Goal: Information Seeking & Learning: Learn about a topic

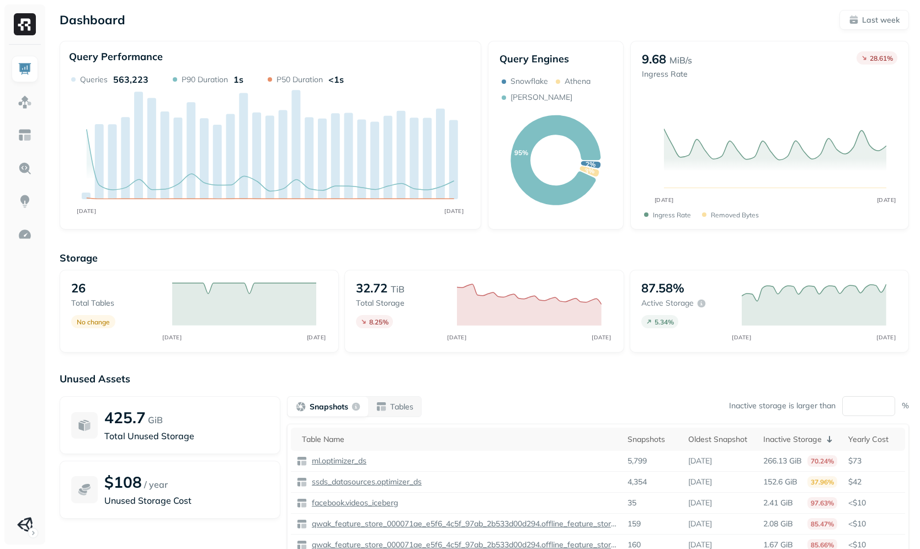
scroll to position [65, 0]
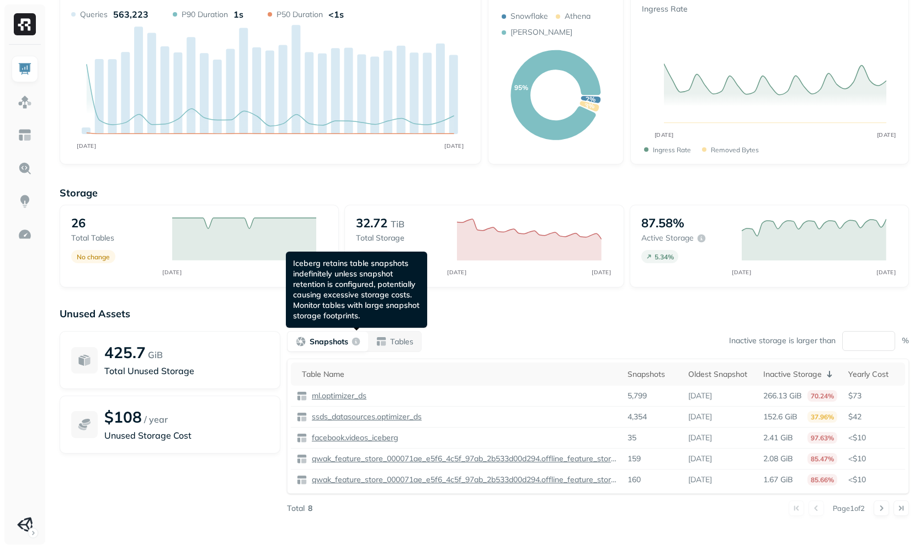
click at [357, 339] on div "button" at bounding box center [356, 341] width 9 height 9
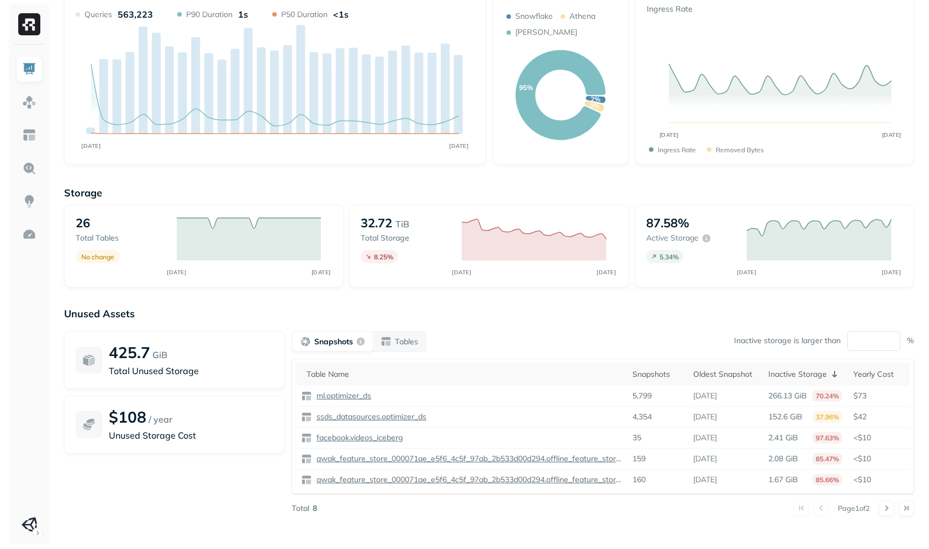
scroll to position [0, 0]
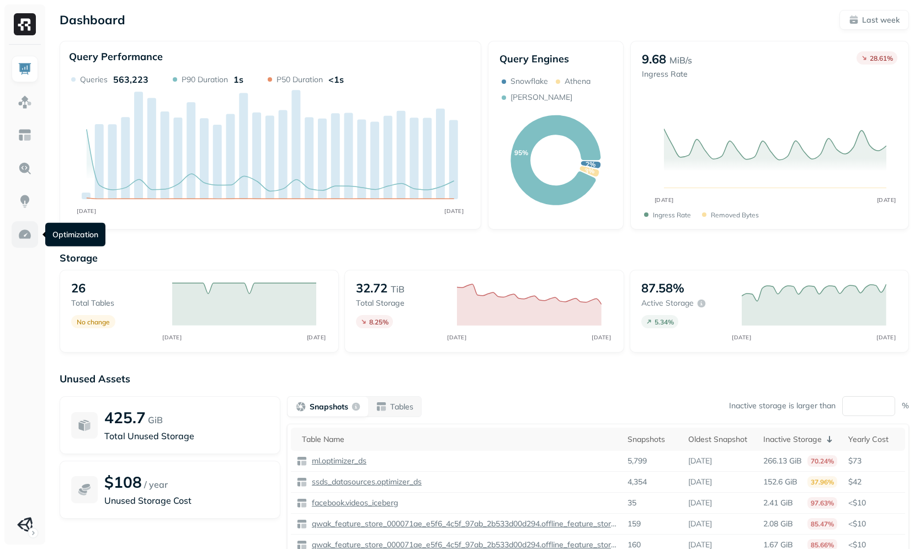
click at [18, 238] on img at bounding box center [25, 234] width 14 height 14
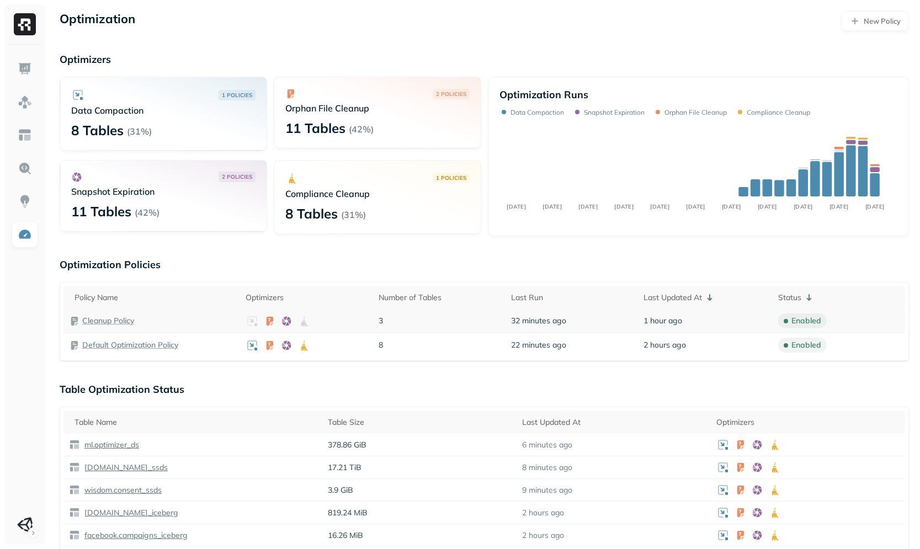
click at [121, 317] on p "Cleanup Policy" at bounding box center [108, 321] width 52 height 10
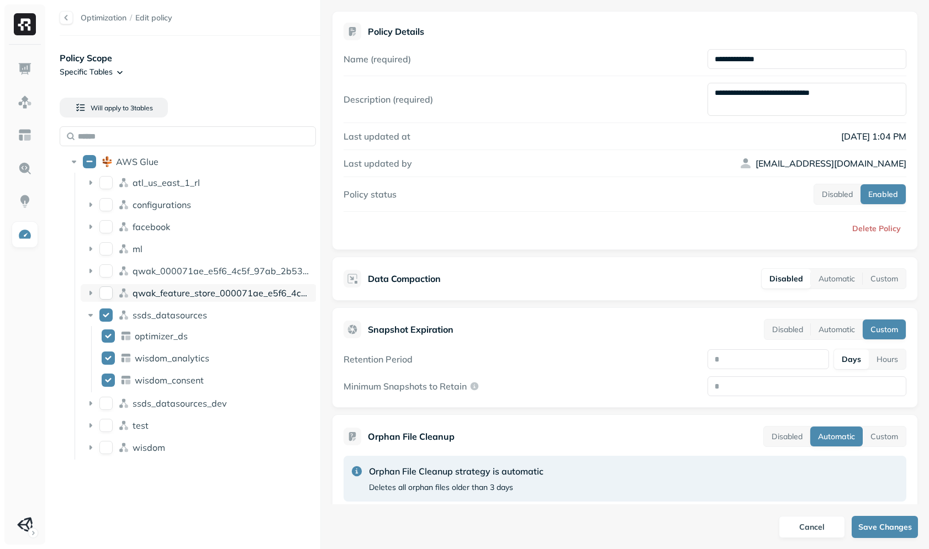
click at [165, 296] on span "qwak_feature_store_000071ae_e5f6_4c5f_97ab_2b533d00d294" at bounding box center [270, 293] width 274 height 11
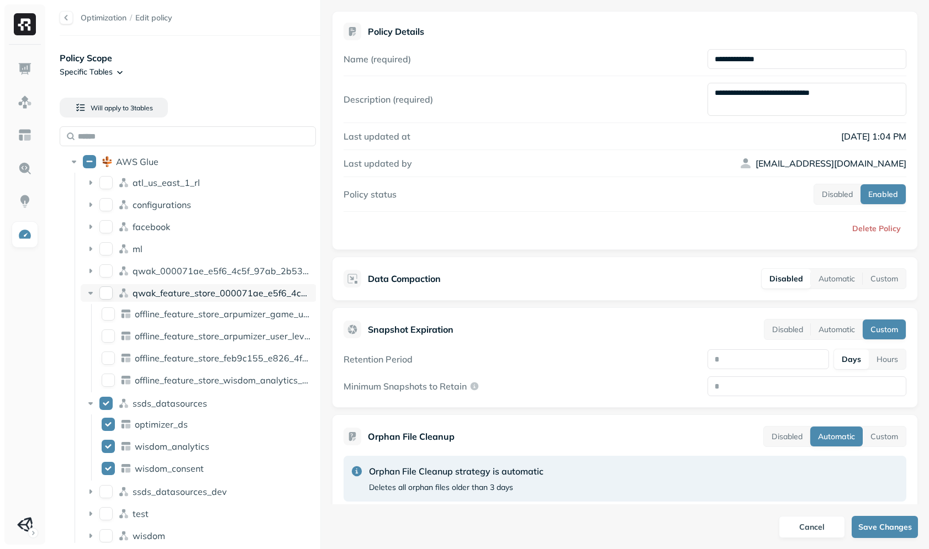
click at [200, 285] on div "qwak_feature_store_000071ae_e5f6_4c5f_97ab_2b533d00d294" at bounding box center [199, 293] width 236 height 18
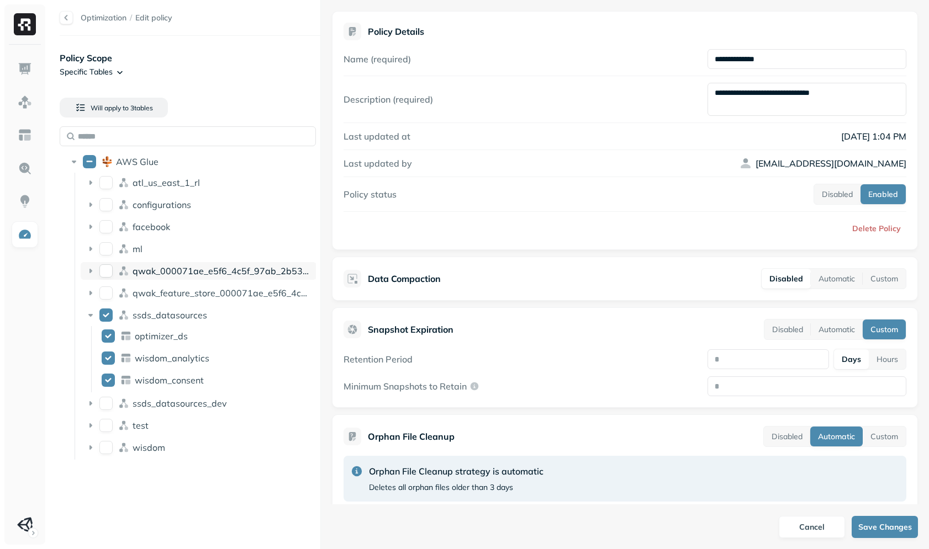
click at [208, 274] on span "qwak_000071ae_e5f6_4c5f_97ab_2b533d00d294_analytics_data" at bounding box center [273, 271] width 280 height 11
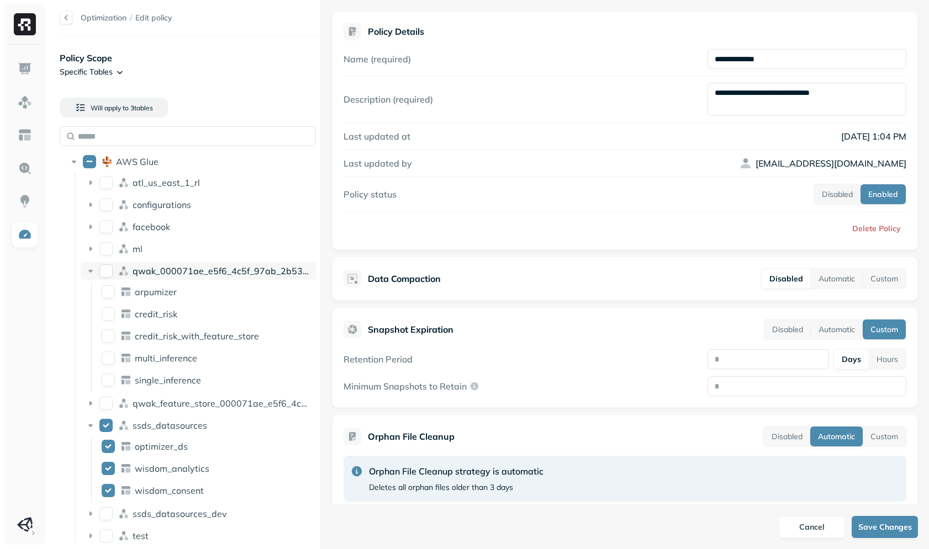
click at [211, 274] on span "qwak_000071ae_e5f6_4c5f_97ab_2b533d00d294_analytics_data" at bounding box center [273, 271] width 280 height 11
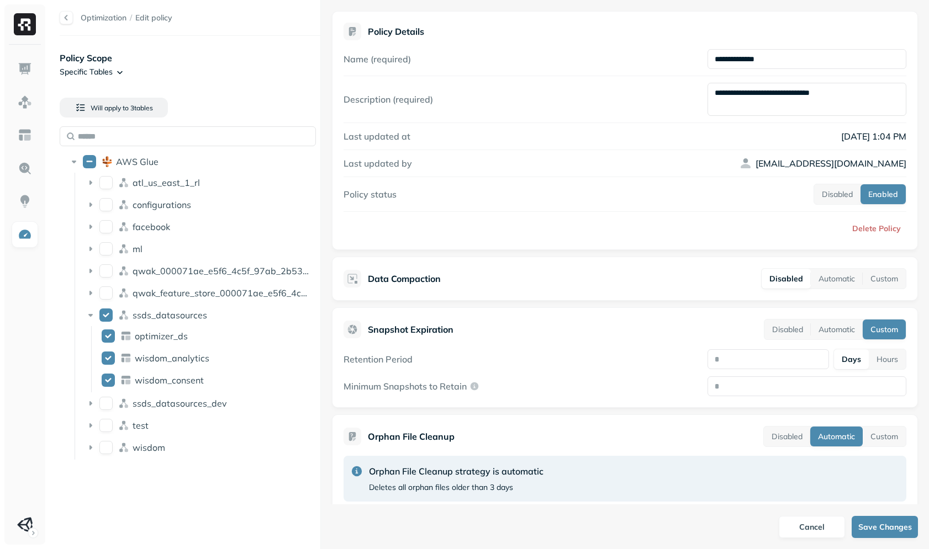
scroll to position [71, 0]
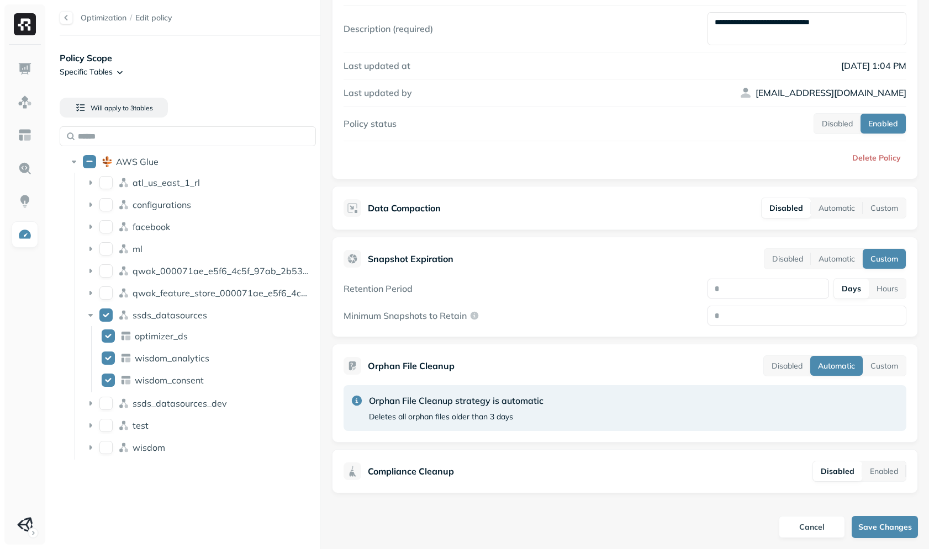
click at [71, 19] on div at bounding box center [66, 17] width 13 height 13
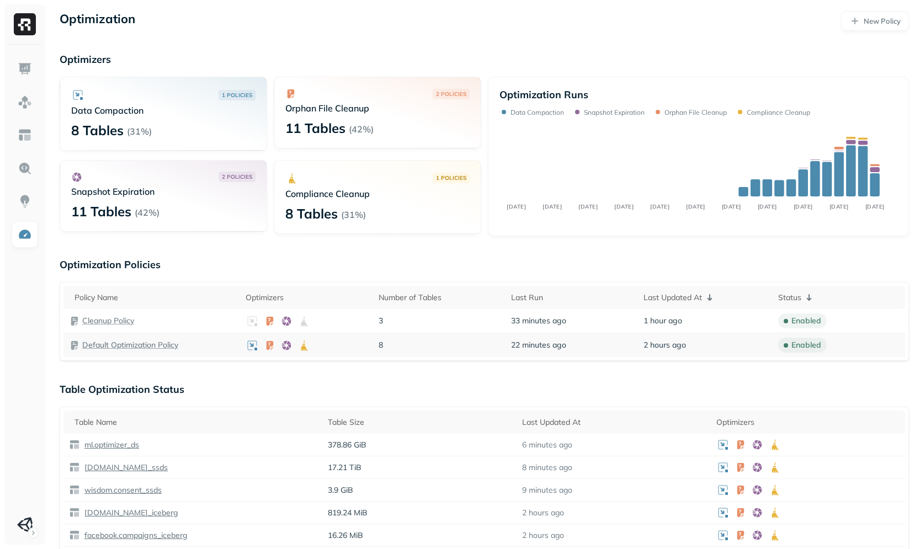
click at [105, 343] on p "Default Optimization Policy" at bounding box center [130, 345] width 96 height 10
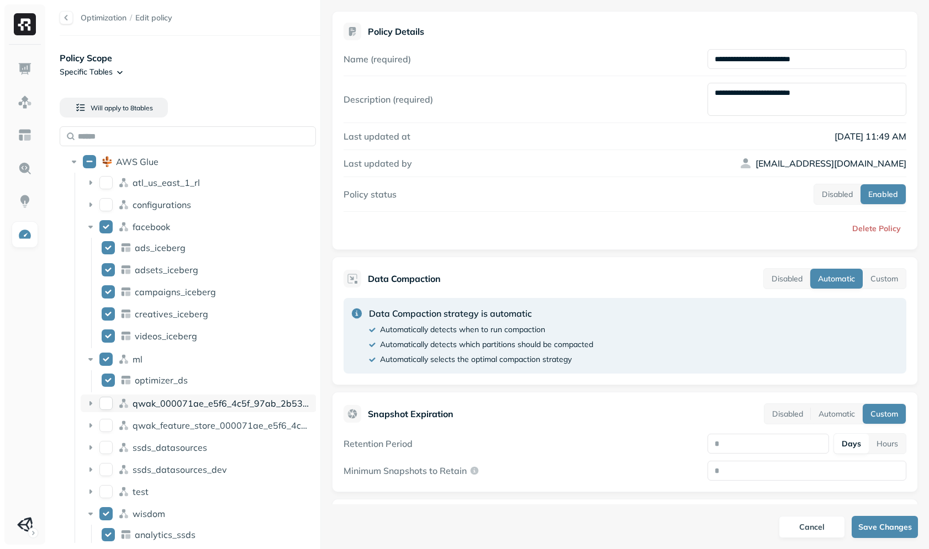
click at [174, 412] on div "qwak_000071ae_e5f6_4c5f_97ab_2b533d00d294_analytics_data" at bounding box center [199, 404] width 236 height 18
click at [190, 398] on span "qwak_000071ae_e5f6_4c5f_97ab_2b533d00d294_analytics_data" at bounding box center [273, 403] width 280 height 11
click at [192, 420] on span "qwak_feature_store_000071ae_e5f6_4c5f_97ab_2b533d00d294" at bounding box center [270, 425] width 274 height 11
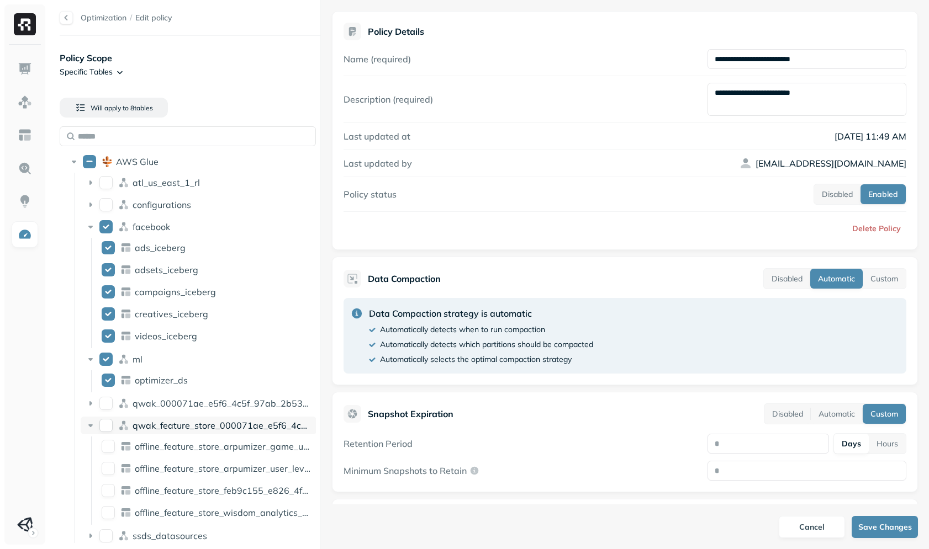
click at [192, 420] on span "qwak_feature_store_000071ae_e5f6_4c5f_97ab_2b533d00d294" at bounding box center [270, 425] width 274 height 11
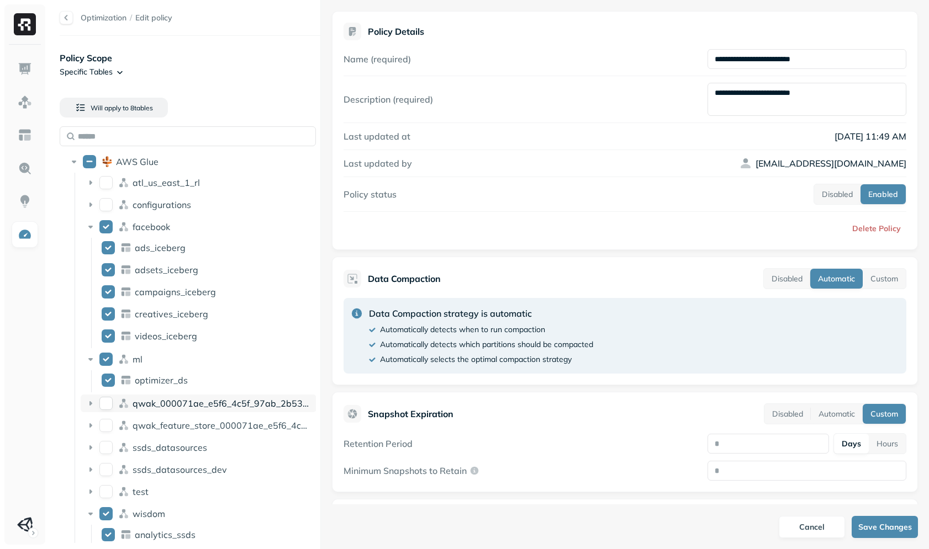
click at [205, 407] on span "qwak_000071ae_e5f6_4c5f_97ab_2b533d00d294_analytics_data" at bounding box center [273, 403] width 280 height 11
click at [210, 402] on span "qwak_000071ae_e5f6_4c5f_97ab_2b533d00d294_analytics_data" at bounding box center [273, 403] width 280 height 11
click at [71, 19] on div at bounding box center [66, 17] width 13 height 13
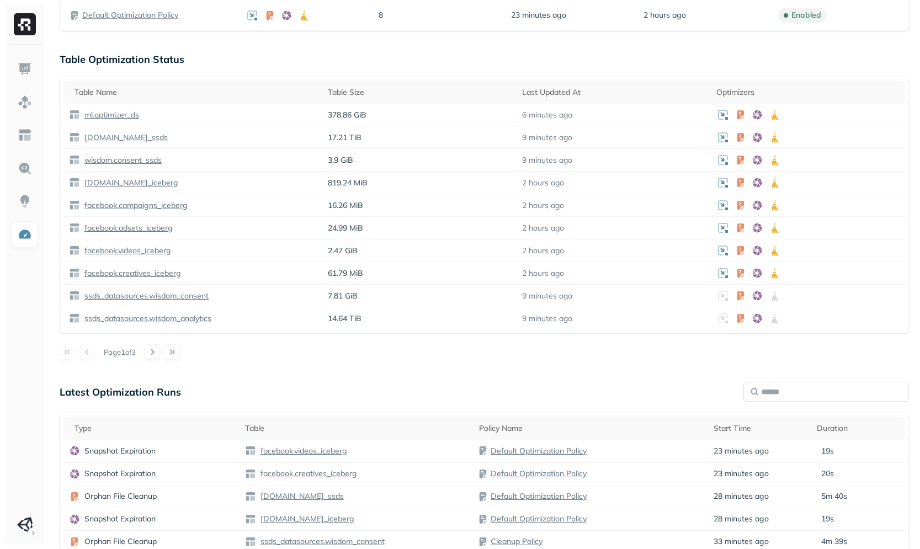
scroll to position [378, 0]
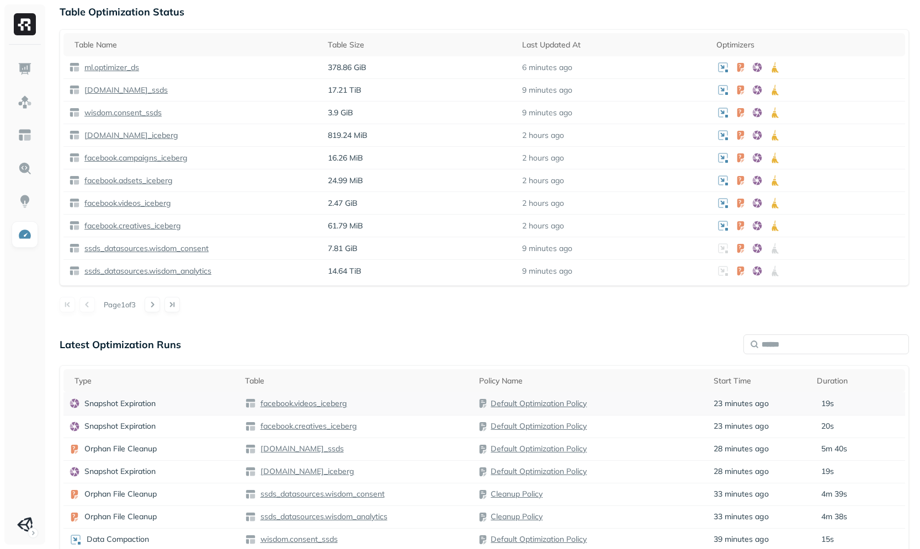
click at [289, 404] on p "facebook.videos_iceberg" at bounding box center [302, 404] width 89 height 10
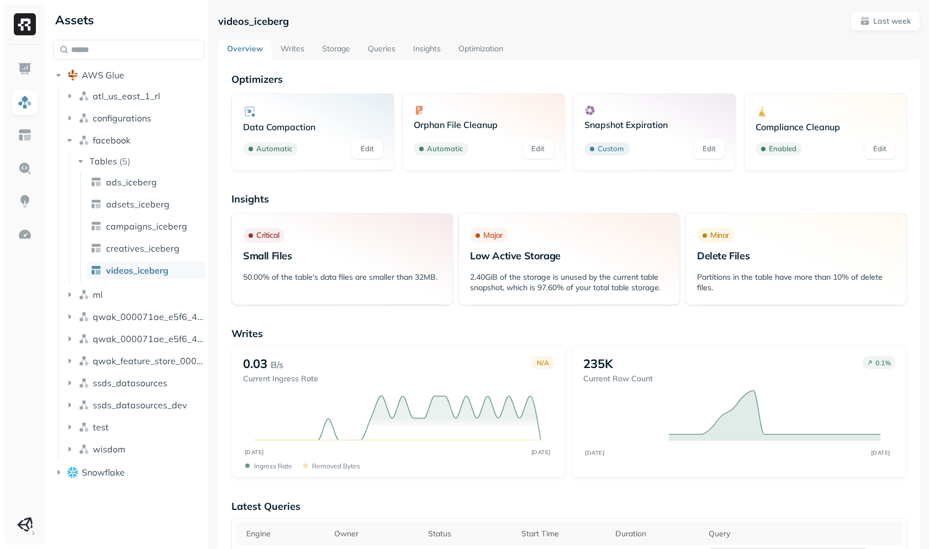
click at [479, 52] on link "Optimization" at bounding box center [480, 50] width 62 height 20
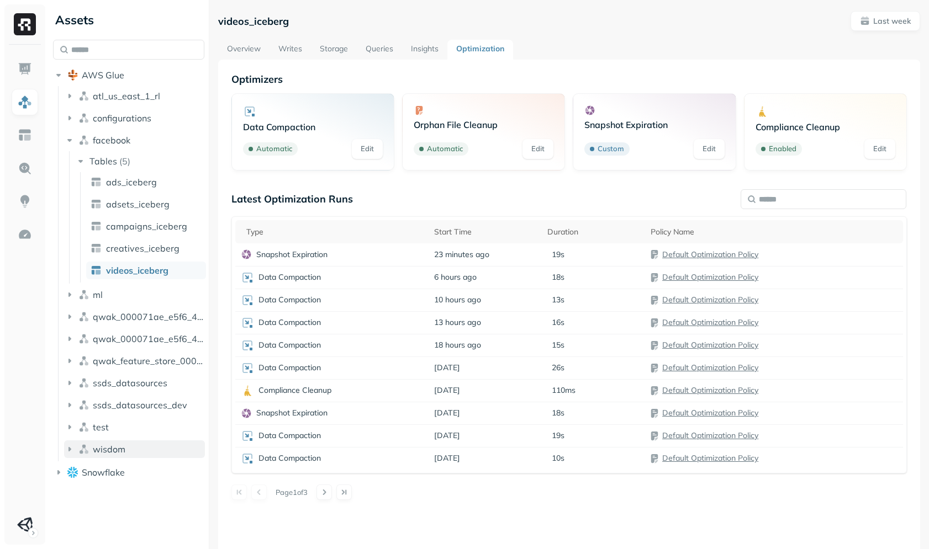
click at [139, 447] on button "wisdom" at bounding box center [134, 450] width 141 height 18
click at [398, 269] on td "Data Compaction" at bounding box center [331, 277] width 193 height 23
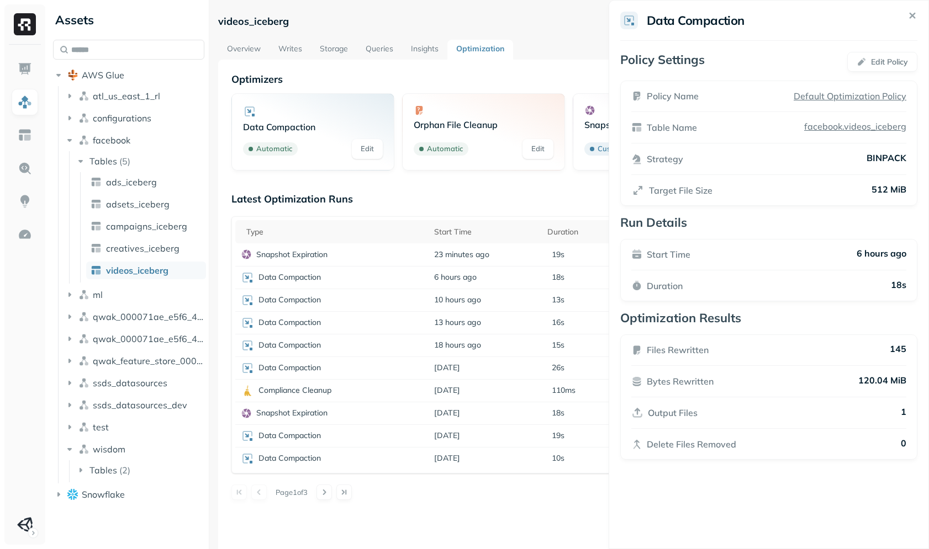
click at [438, 187] on html "Assets AWS Glue atl_us_east_1_rl configurations facebook Tables ( 5 ) ads_icebe…" at bounding box center [464, 274] width 929 height 549
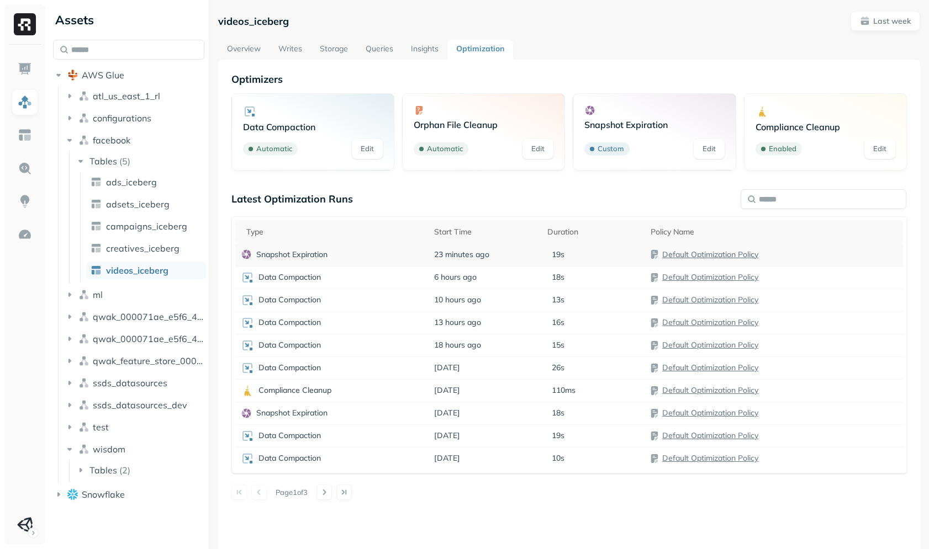
click at [390, 262] on td "Snapshot Expiration" at bounding box center [331, 254] width 193 height 23
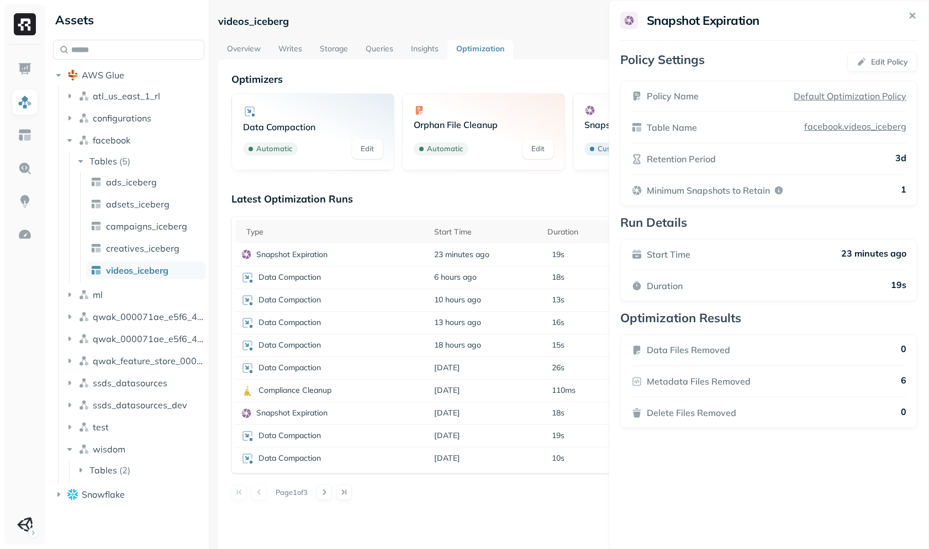
click at [405, 182] on html "Assets AWS Glue atl_us_east_1_rl configurations facebook Tables ( 5 ) ads_icebe…" at bounding box center [464, 274] width 929 height 549
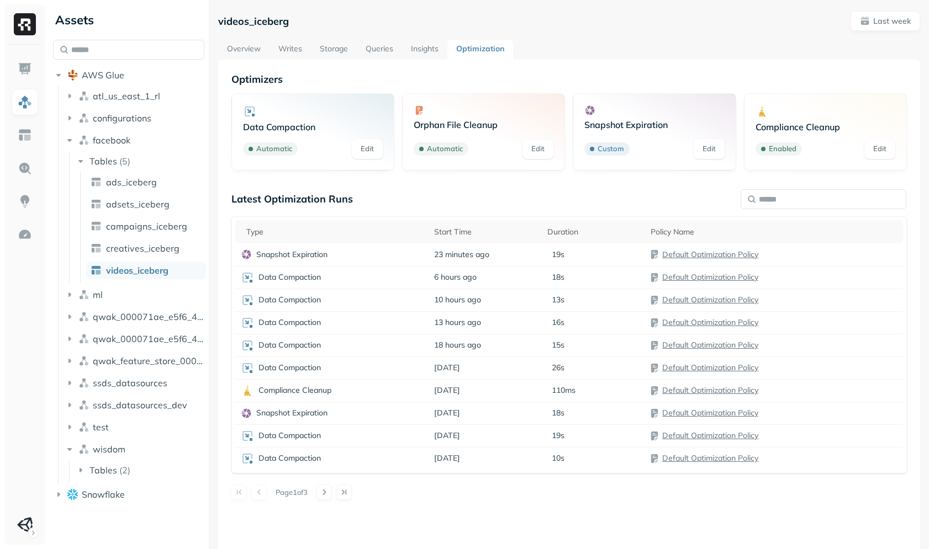
click at [330, 55] on link "Storage" at bounding box center [334, 50] width 46 height 20
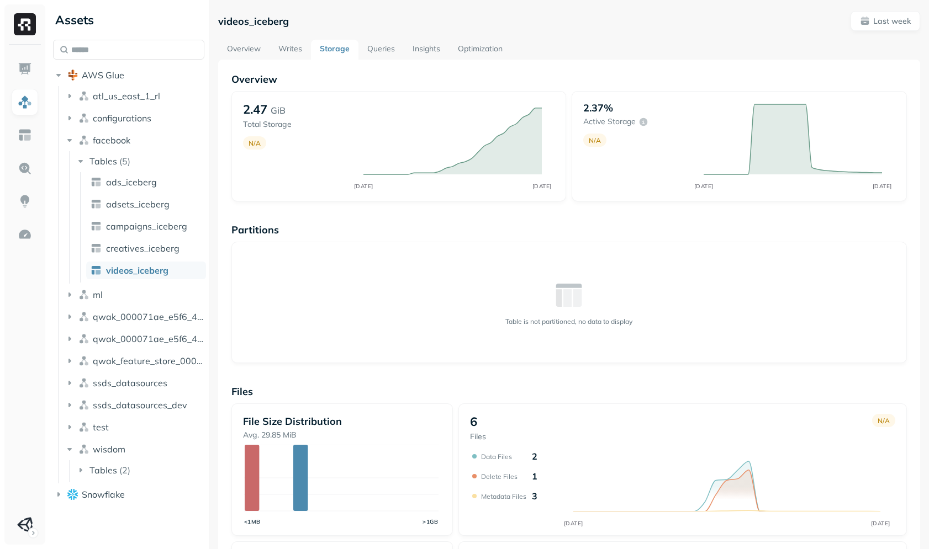
scroll to position [144, 0]
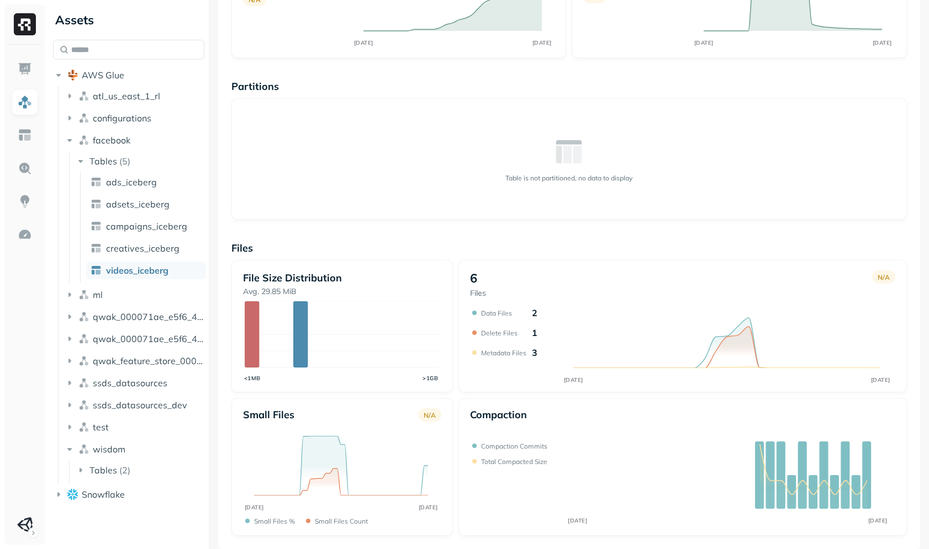
click at [478, 221] on div "Overview 2.47 GiB Total Storage N/A SEP 07 SEP 14 2.37% Active storage N/A SEP …" at bounding box center [568, 232] width 675 height 607
click at [347, 230] on div "Overview 2.47 GiB Total Storage N/A SEP 07 SEP 14 2.37% Active storage N/A SEP …" at bounding box center [568, 232] width 675 height 607
click at [24, 517] on html "Assets AWS Glue atl_us_east_1_rl configurations facebook Tables ( 5 ) ads_icebe…" at bounding box center [464, 274] width 929 height 549
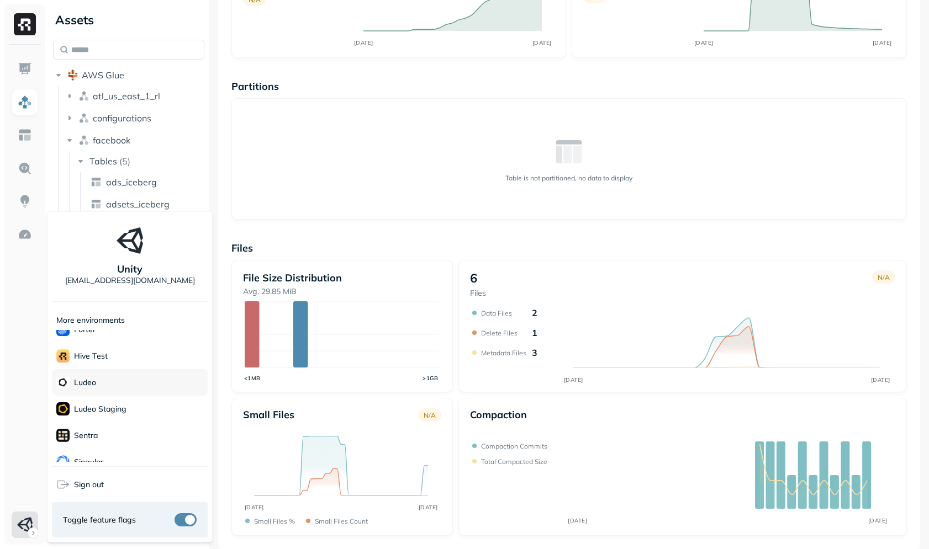
scroll to position [134, 0]
click at [96, 419] on p "Sentra" at bounding box center [86, 421] width 24 height 10
